Goal: Find specific page/section: Find specific page/section

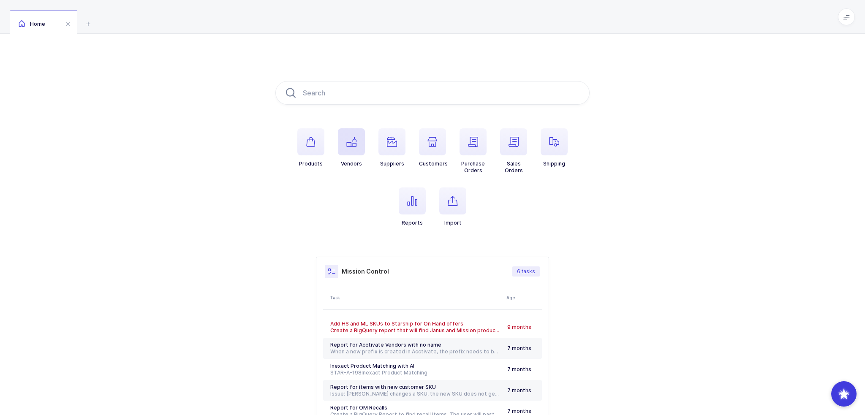
click at [343, 143] on span "button" at bounding box center [351, 141] width 27 height 27
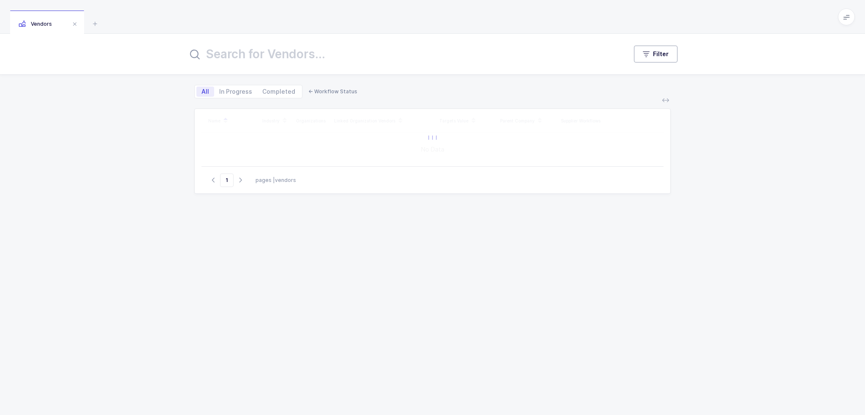
click at [658, 57] on span "Filter" at bounding box center [661, 54] width 16 height 8
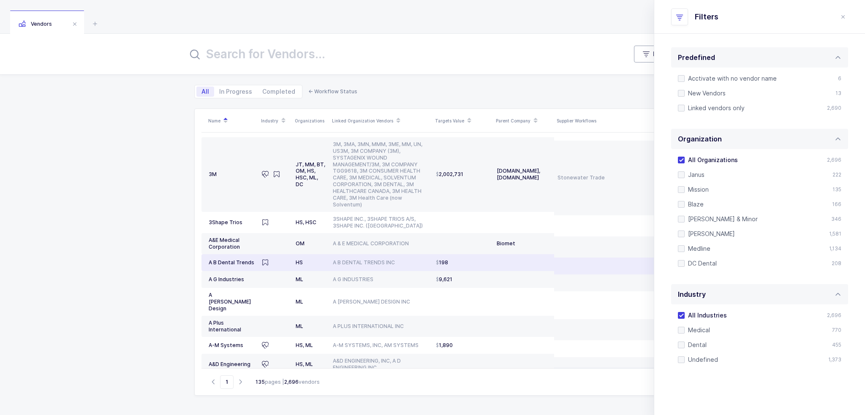
scroll to position [208, 0]
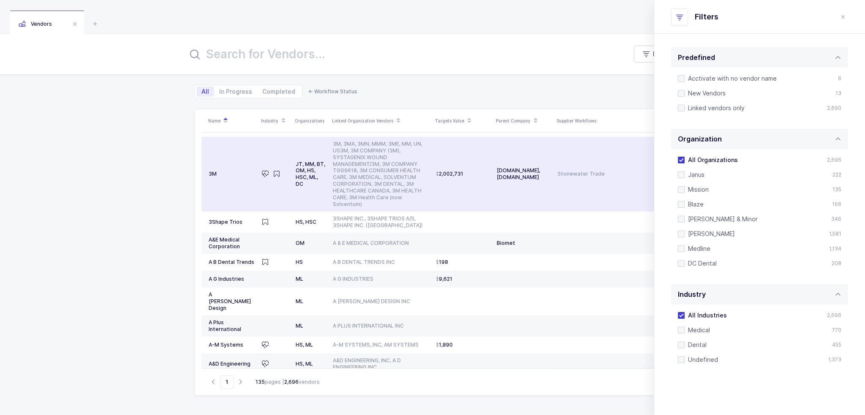
click at [515, 191] on td "[DOMAIN_NAME], [DOMAIN_NAME]" at bounding box center [523, 174] width 61 height 75
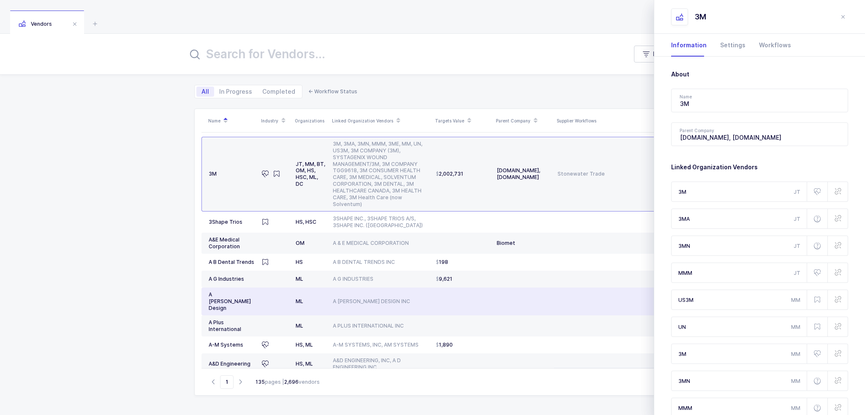
click at [316, 298] on div "ML" at bounding box center [311, 301] width 30 height 7
type input "A [PERSON_NAME] Design"
type input "A [PERSON_NAME] DESIGN INC"
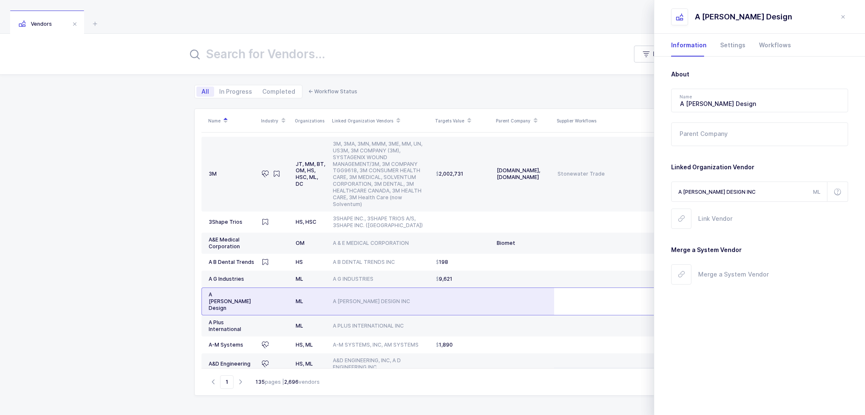
click at [316, 298] on div "ML" at bounding box center [311, 301] width 30 height 7
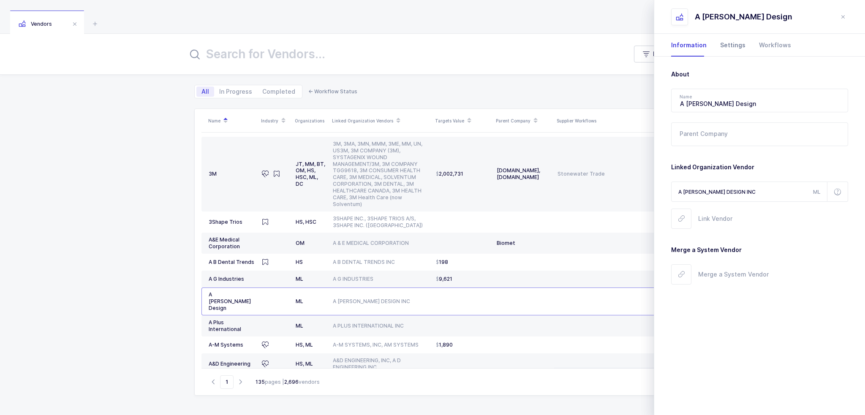
click at [719, 45] on div "Settings" at bounding box center [733, 45] width 39 height 23
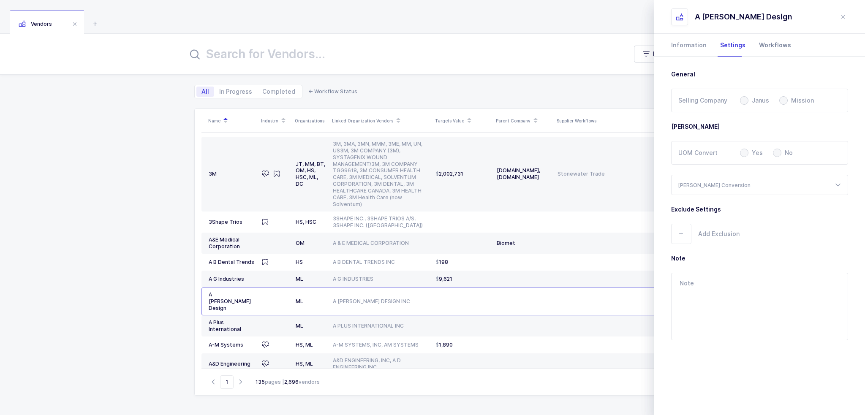
click at [776, 47] on div "Workflows" at bounding box center [771, 45] width 39 height 23
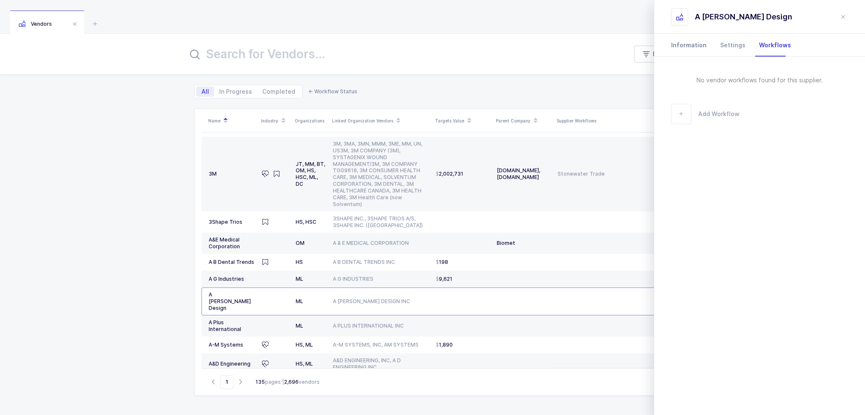
click at [709, 44] on div "Information" at bounding box center [692, 45] width 42 height 23
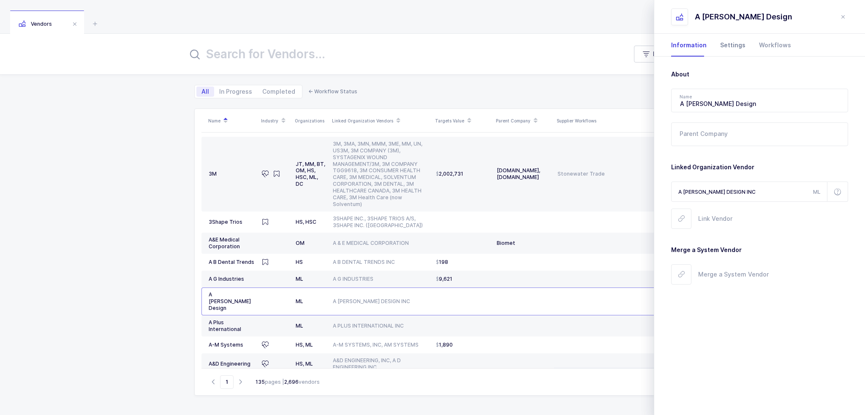
click at [720, 44] on div "Settings" at bounding box center [733, 45] width 39 height 23
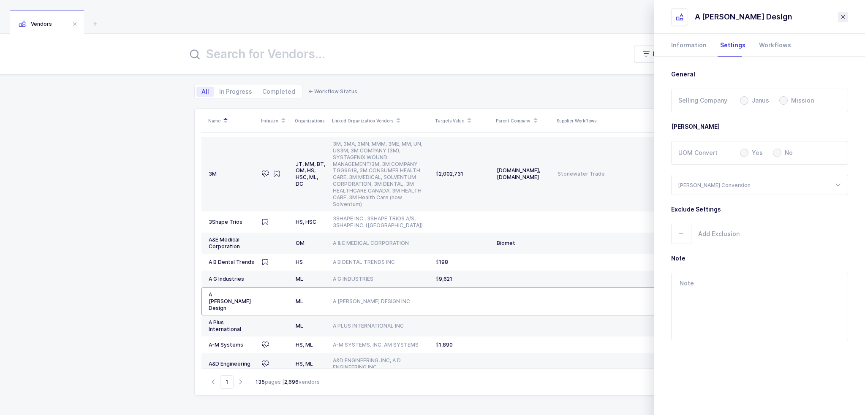
click at [845, 16] on icon "close drawer" at bounding box center [843, 17] width 7 height 7
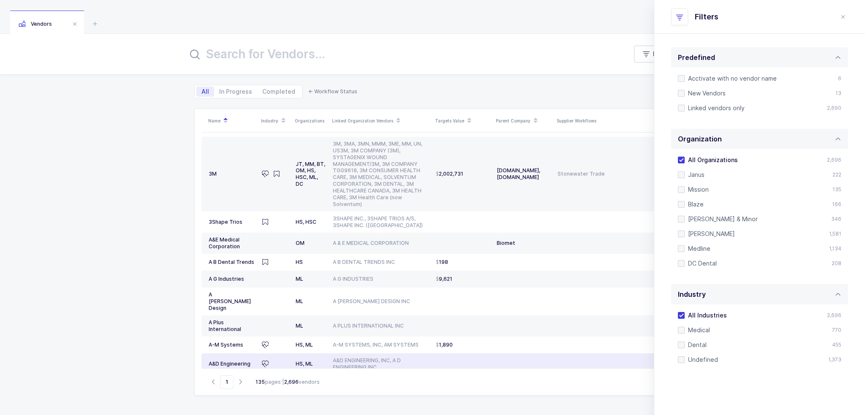
click at [301, 361] on div "HS, ML" at bounding box center [311, 364] width 30 height 7
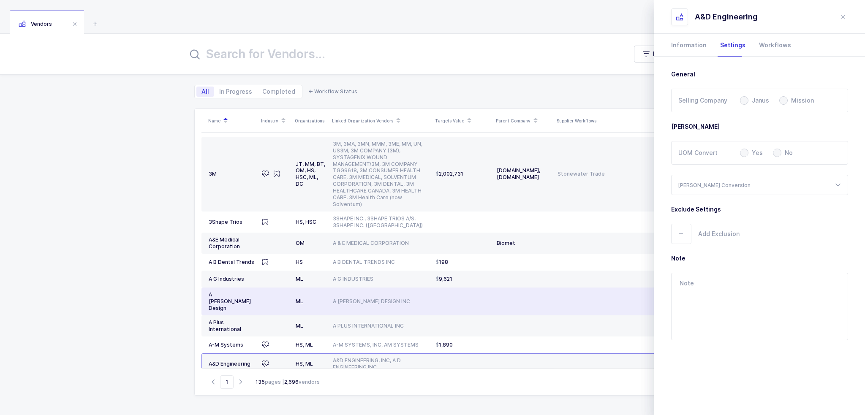
click at [362, 289] on td "A [PERSON_NAME] DESIGN INC" at bounding box center [381, 302] width 103 height 28
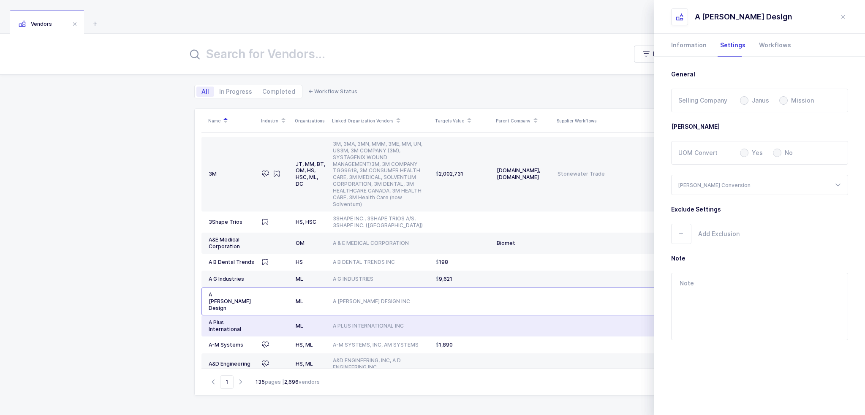
click at [356, 316] on td "A PLUS INTERNATIONAL INC" at bounding box center [381, 326] width 103 height 21
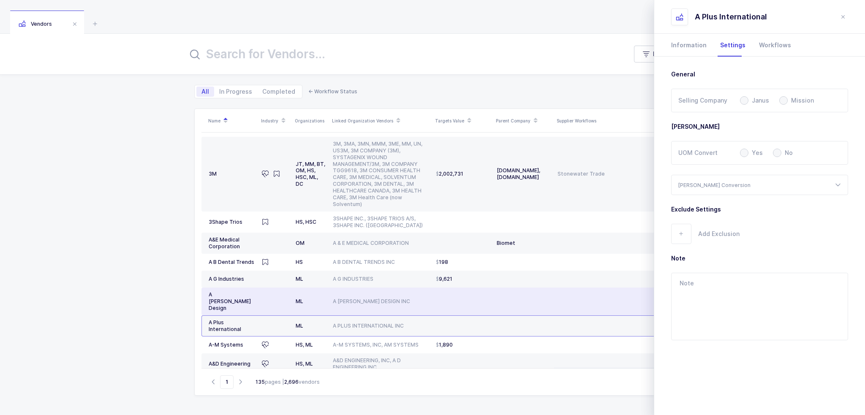
click at [365, 288] on td "A [PERSON_NAME] DESIGN INC" at bounding box center [381, 302] width 103 height 28
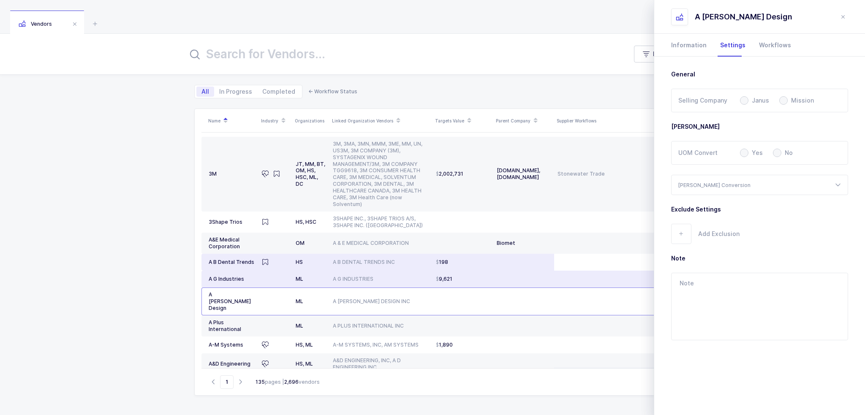
click at [377, 264] on td "A B DENTAL TRENDS INC" at bounding box center [381, 262] width 103 height 17
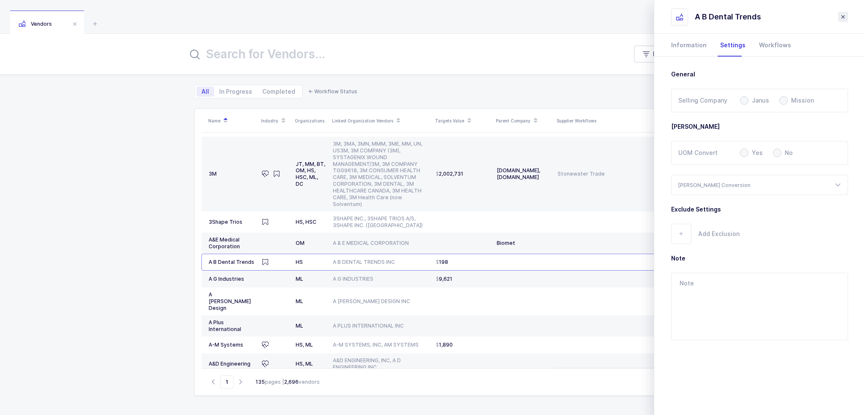
click at [843, 17] on icon "close drawer" at bounding box center [843, 17] width 7 height 7
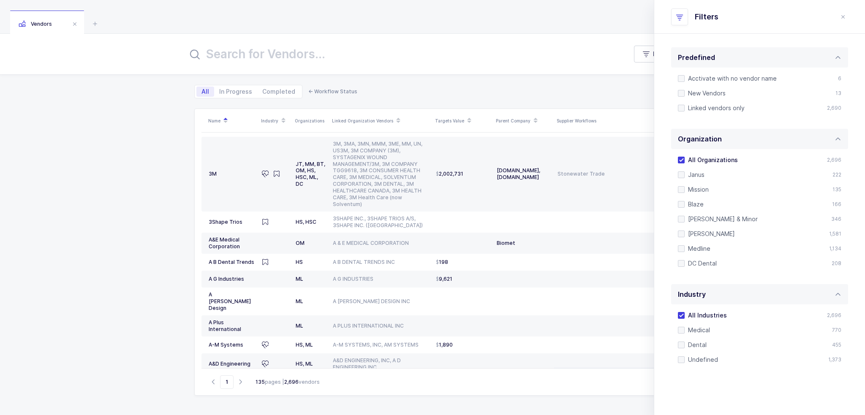
click at [159, 109] on div "Filter All In Progress Completed ← Workflow Status Name Industry Organizations …" at bounding box center [432, 224] width 865 height 381
click at [842, 16] on icon "close drawer" at bounding box center [843, 17] width 7 height 7
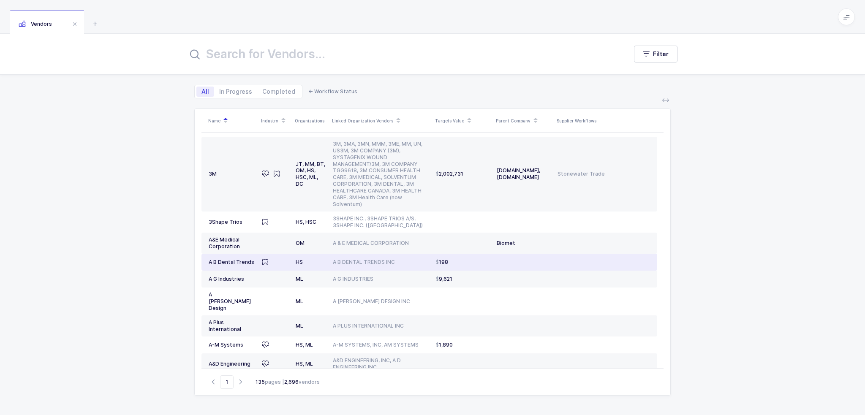
scroll to position [140, 0]
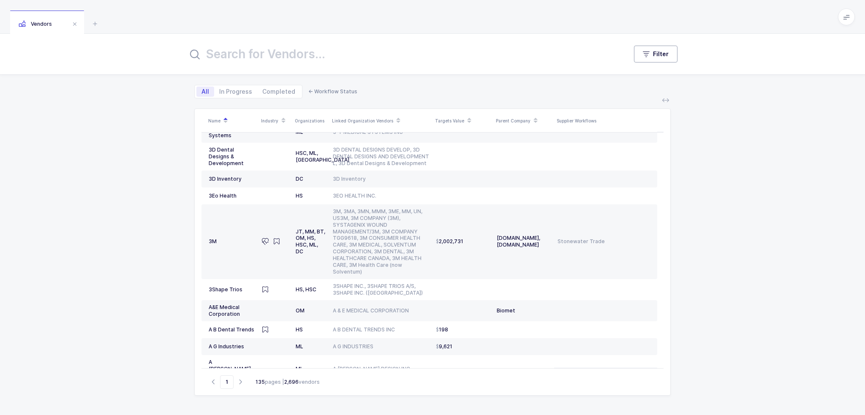
click at [660, 46] on button "Filter" at bounding box center [656, 54] width 44 height 17
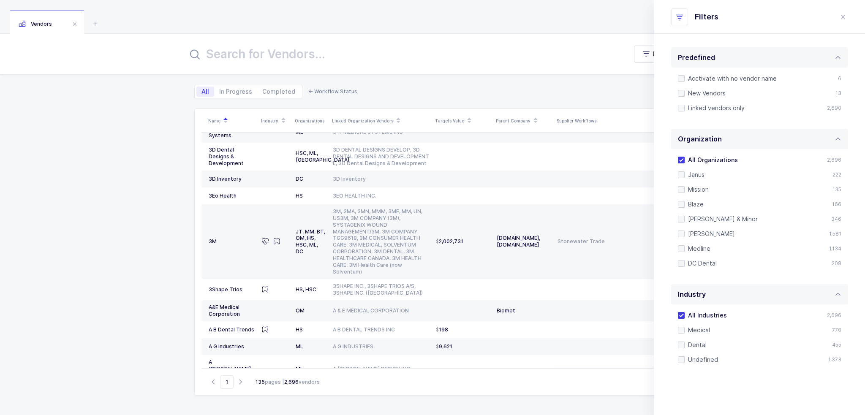
click at [706, 278] on div "All Organizations 2,696 Janus 222 Mission 135 Blaze 166 [PERSON_NAME] & Minor 3…" at bounding box center [759, 215] width 177 height 132
drag, startPoint x: 670, startPoint y: 177, endPoint x: 730, endPoint y: 207, distance: 67.3
click at [730, 207] on div "Predefined Acctivate with no vendor name 6 New Vendors 13 Linked vendors only 2…" at bounding box center [759, 214] width 211 height 360
click at [850, 204] on div "Predefined Acctivate with no vendor name 6 New Vendors 13 Linked vendors only 2…" at bounding box center [759, 214] width 211 height 360
click at [850, 203] on div "Predefined Acctivate with no vendor name 6 New Vendors 13 Linked vendors only 2…" at bounding box center [759, 214] width 211 height 360
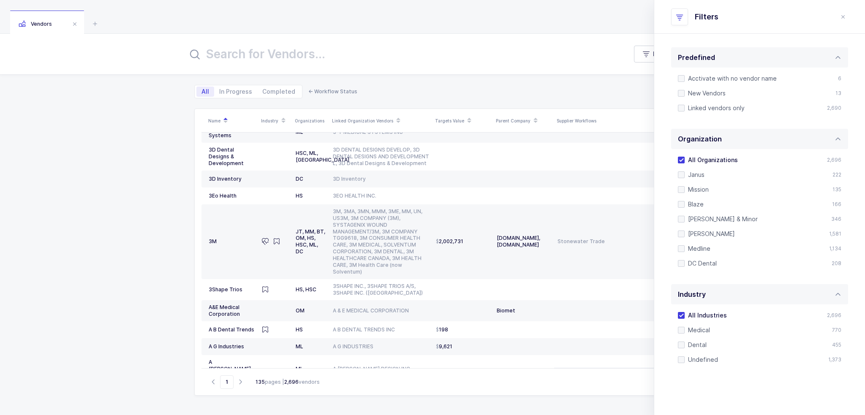
click at [850, 203] on div "Predefined Acctivate with no vendor name 6 New Vendors 13 Linked vendors only 2…" at bounding box center [759, 214] width 211 height 360
click at [848, 202] on div "Predefined Acctivate with no vendor name 6 New Vendors 13 Linked vendors only 2…" at bounding box center [759, 214] width 211 height 360
click at [848, 184] on div "Predefined Acctivate with no vendor name 6 New Vendors 13 Linked vendors only 2…" at bounding box center [759, 214] width 211 height 360
click at [661, 270] on div "Predefined Acctivate with no vendor name 6 New Vendors 13 Linked vendors only 2…" at bounding box center [759, 214] width 211 height 360
click at [701, 173] on span "Janus" at bounding box center [695, 175] width 20 height 8
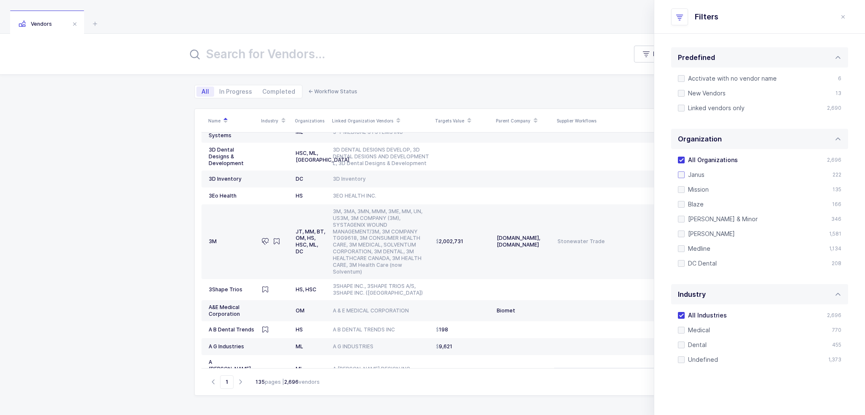
click at [685, 172] on input "Janus" at bounding box center [685, 172] width 0 height 0
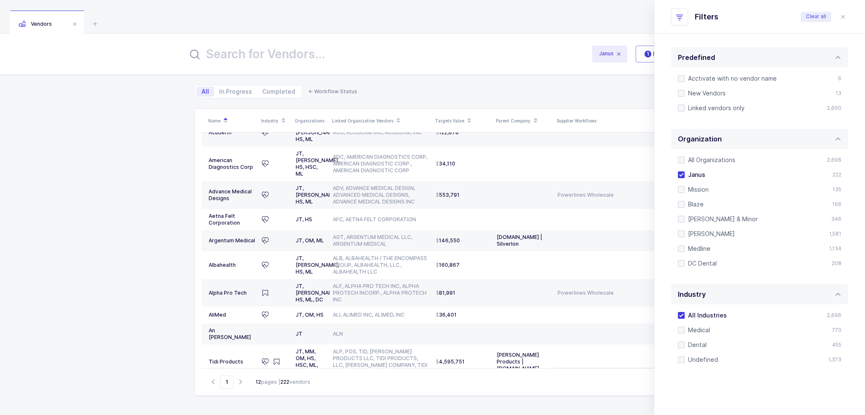
scroll to position [0, 0]
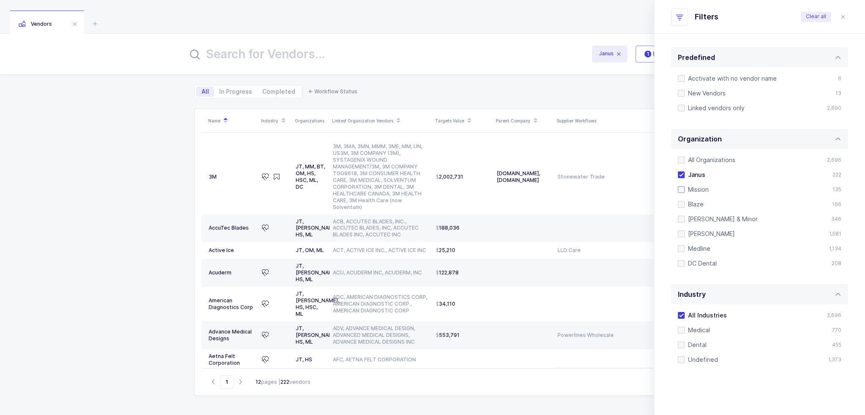
click at [686, 191] on span "Mission" at bounding box center [697, 189] width 24 height 8
click at [685, 186] on input "Mission" at bounding box center [685, 186] width 0 height 0
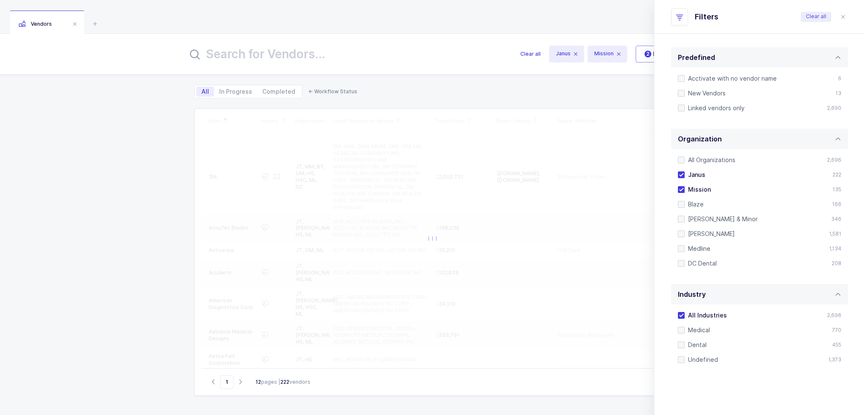
click at [693, 169] on ul "All Organizations 2,696 Janus 222 Mission 135 Blaze 166 [PERSON_NAME] & Minor 3…" at bounding box center [760, 212] width 170 height 112
click at [695, 173] on span "Janus" at bounding box center [695, 175] width 21 height 8
click at [685, 172] on input "Janus" at bounding box center [685, 172] width 0 height 0
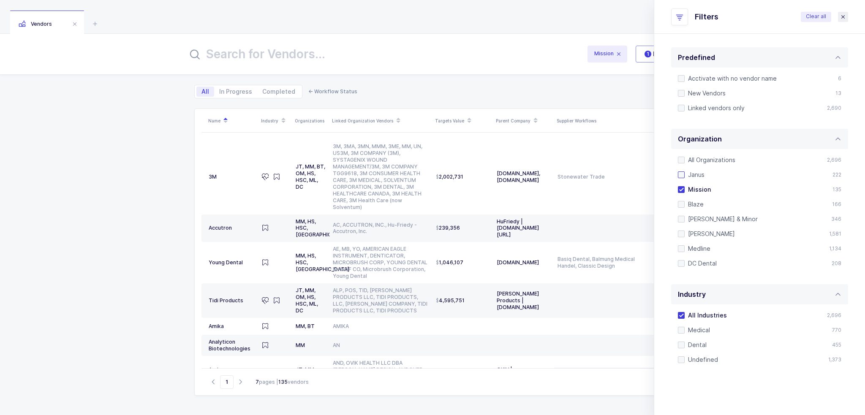
click at [842, 15] on icon "close drawer" at bounding box center [843, 17] width 7 height 7
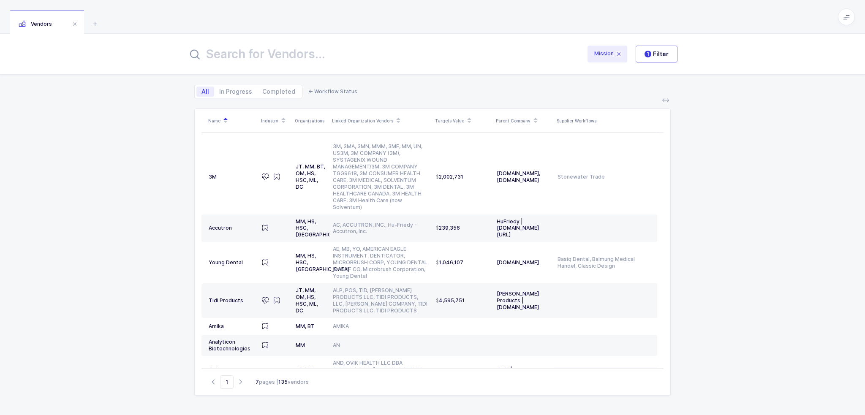
click at [621, 52] on icon at bounding box center [619, 54] width 7 height 7
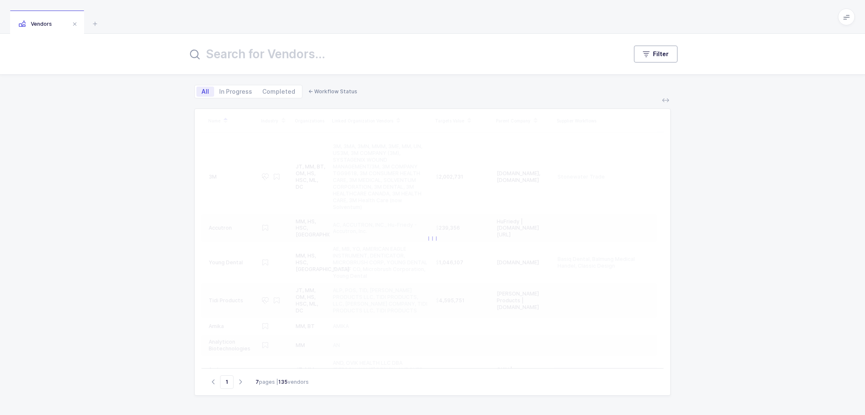
click at [656, 52] on span "Filter" at bounding box center [661, 54] width 16 height 8
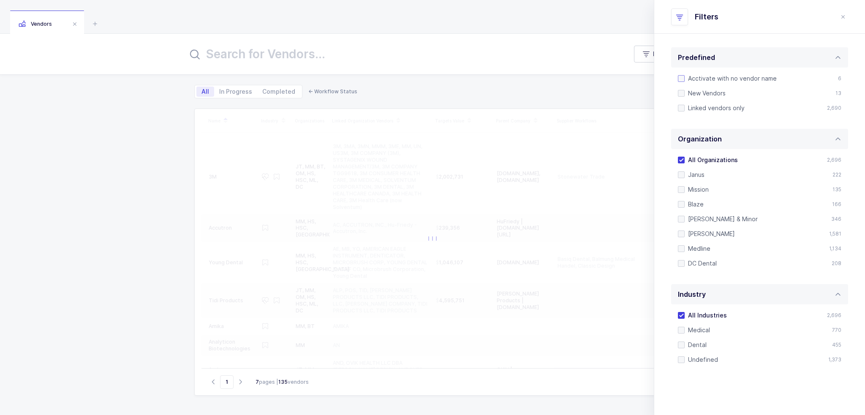
click at [715, 77] on span "Acctivate with no vendor name" at bounding box center [731, 78] width 92 height 8
click at [685, 75] on input "Acctivate with no vendor name" at bounding box center [685, 75] width 0 height 0
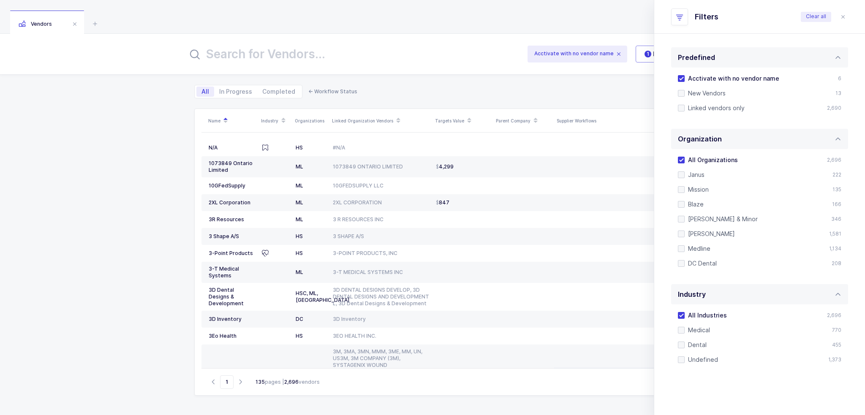
click at [136, 193] on div "Acctivate with no vendor name 1 Filter All In Progress Completed ← Workflow Sta…" at bounding box center [432, 224] width 865 height 381
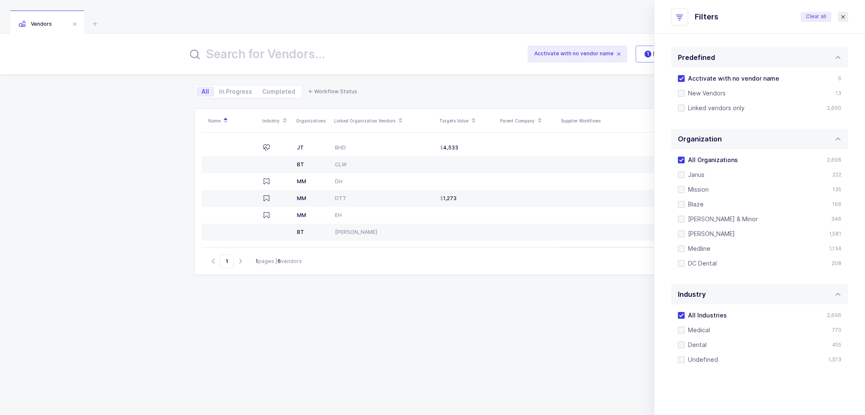
click at [846, 16] on icon "close drawer" at bounding box center [843, 17] width 7 height 7
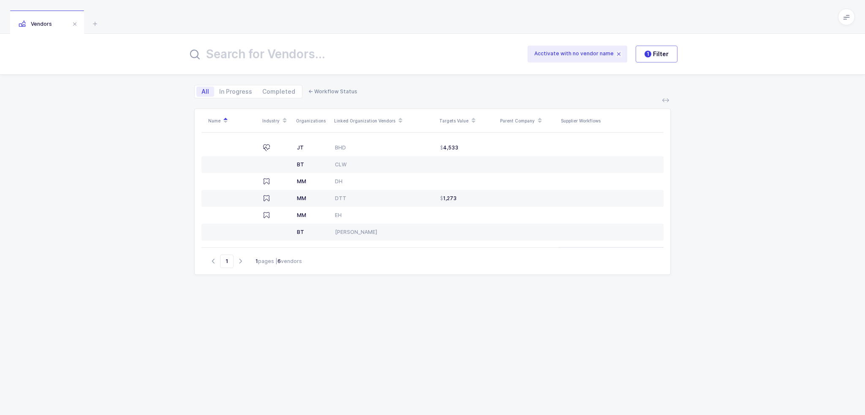
click at [619, 52] on icon at bounding box center [619, 54] width 7 height 7
